Goal: Navigation & Orientation: Go to known website

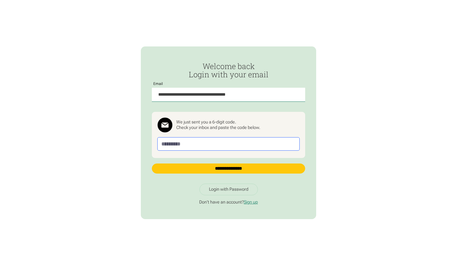
click at [178, 143] on input "Passwordless Login" at bounding box center [228, 144] width 142 height 14
paste input "******"
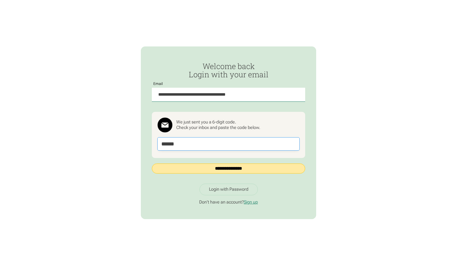
type input "******"
click at [244, 167] on input "**********" at bounding box center [228, 168] width 153 height 10
